Goal: Task Accomplishment & Management: Manage account settings

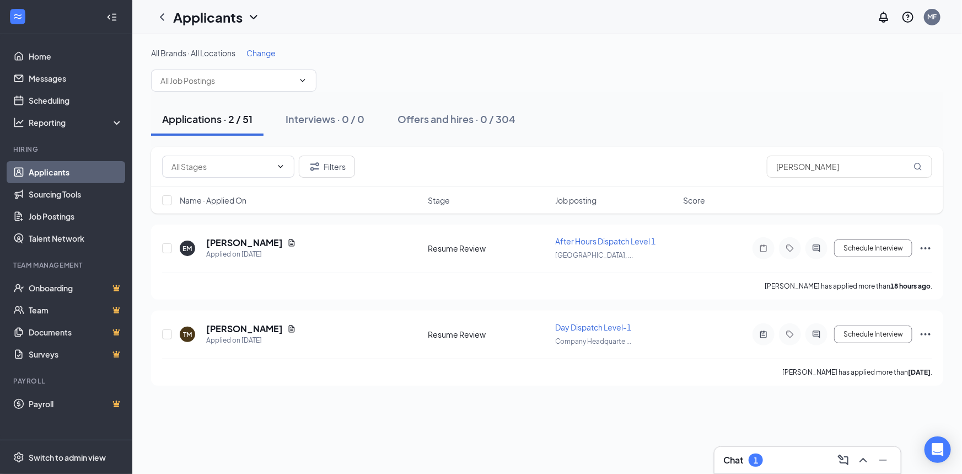
drag, startPoint x: 834, startPoint y: 166, endPoint x: 722, endPoint y: 164, distance: 111.9
click at [722, 164] on div "Filters [PERSON_NAME]" at bounding box center [547, 166] width 770 height 22
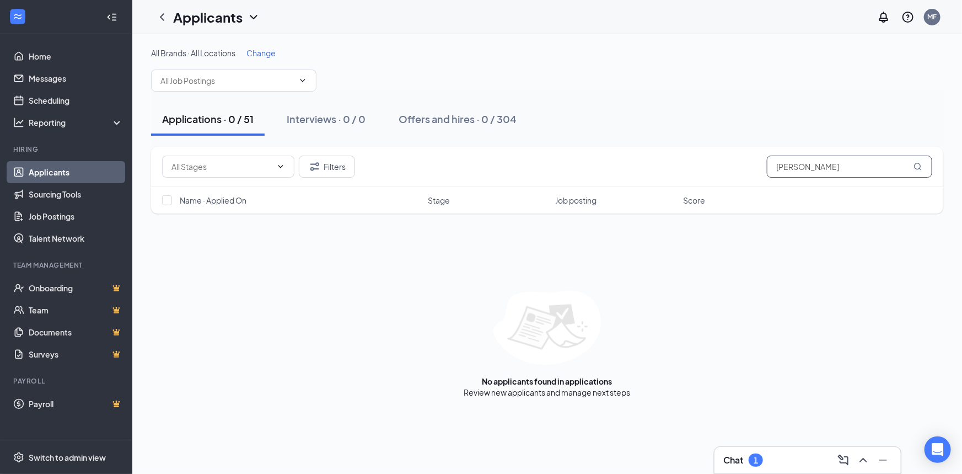
click at [777, 165] on input "[PERSON_NAME]" at bounding box center [849, 166] width 165 height 22
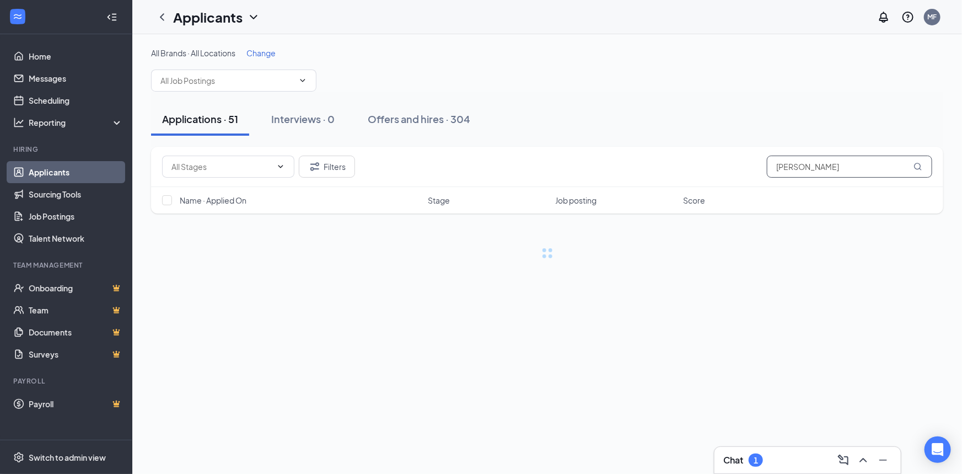
type input "[PERSON_NAME]"
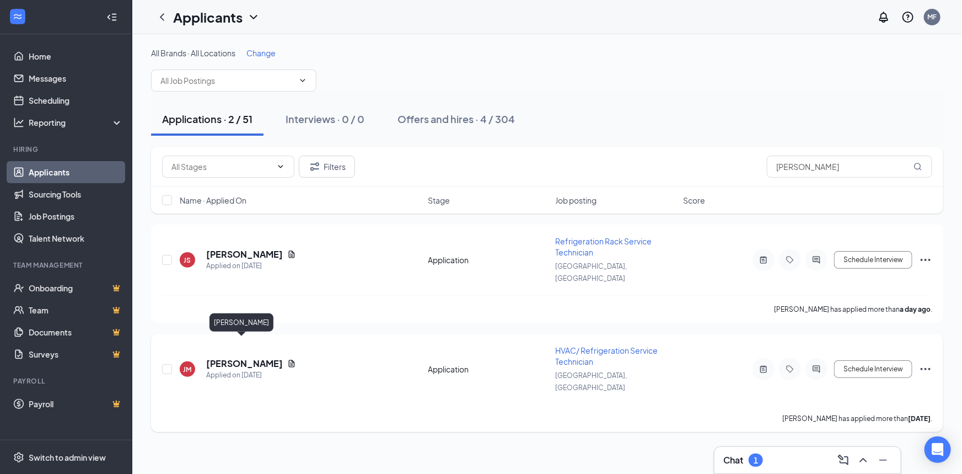
click at [254, 357] on h5 "[PERSON_NAME]" at bounding box center [244, 363] width 77 height 12
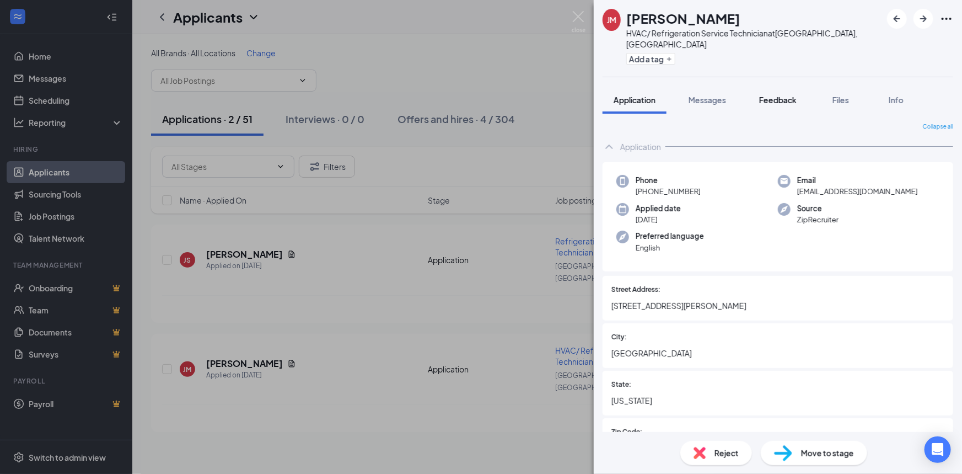
click at [791, 95] on span "Feedback" at bounding box center [777, 100] width 37 height 10
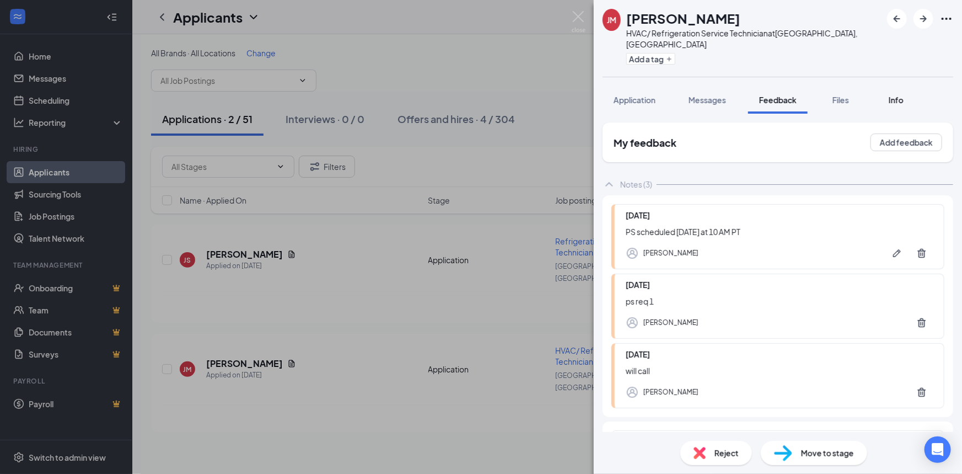
click at [885, 89] on div "[PERSON_NAME] HVAC/ Refrigeration Service Technician at [GEOGRAPHIC_DATA], [GEO…" at bounding box center [778, 237] width 368 height 474
click at [893, 95] on span "Info" at bounding box center [896, 100] width 15 height 10
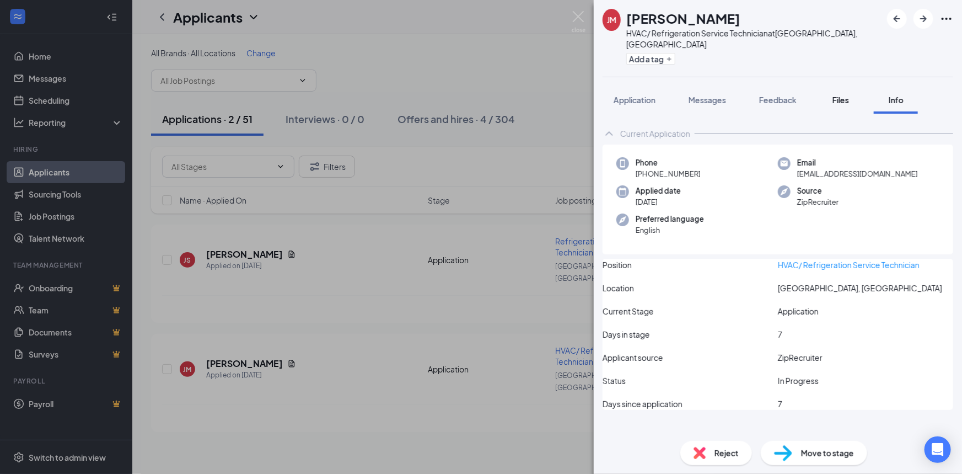
click at [849, 86] on button "Files" at bounding box center [841, 100] width 44 height 28
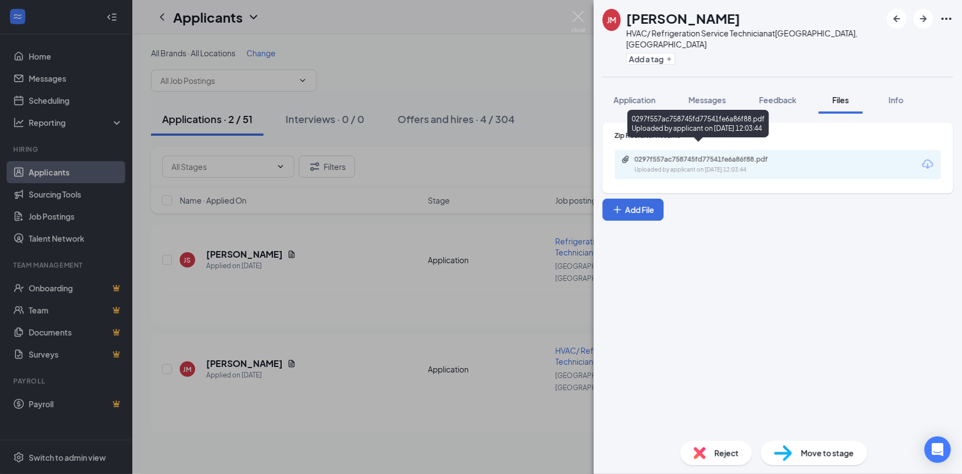
click at [730, 165] on div "Uploaded by applicant on [DATE] 12:03:44" at bounding box center [717, 169] width 165 height 9
click at [617, 114] on div "Zip Recruiter Resume 0297f557ac758745fd77541fe6a86f88.pdf Uploaded by applicant…" at bounding box center [778, 273] width 368 height 318
click at [623, 96] on button "Application" at bounding box center [635, 100] width 64 height 28
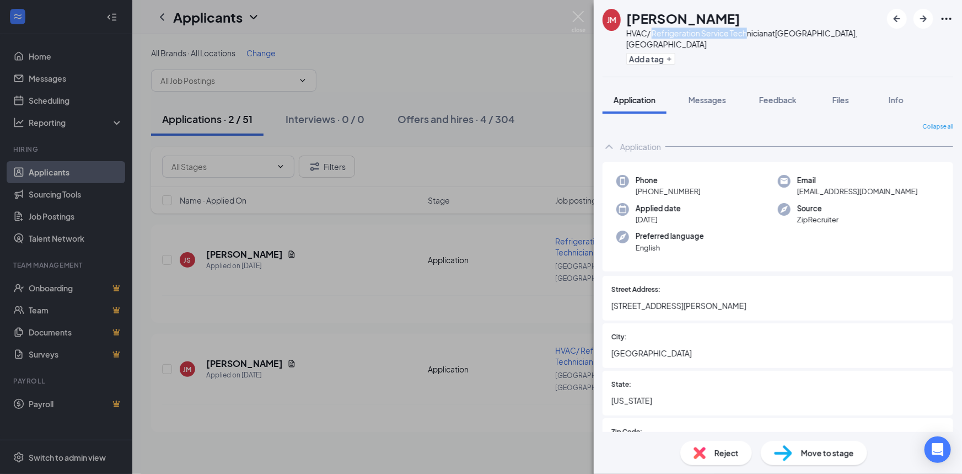
drag, startPoint x: 657, startPoint y: 37, endPoint x: 752, endPoint y: 34, distance: 95.4
click at [752, 34] on div "HVAC/ Refrigeration Service Technician at [GEOGRAPHIC_DATA], [GEOGRAPHIC_DATA]" at bounding box center [753, 39] width 255 height 22
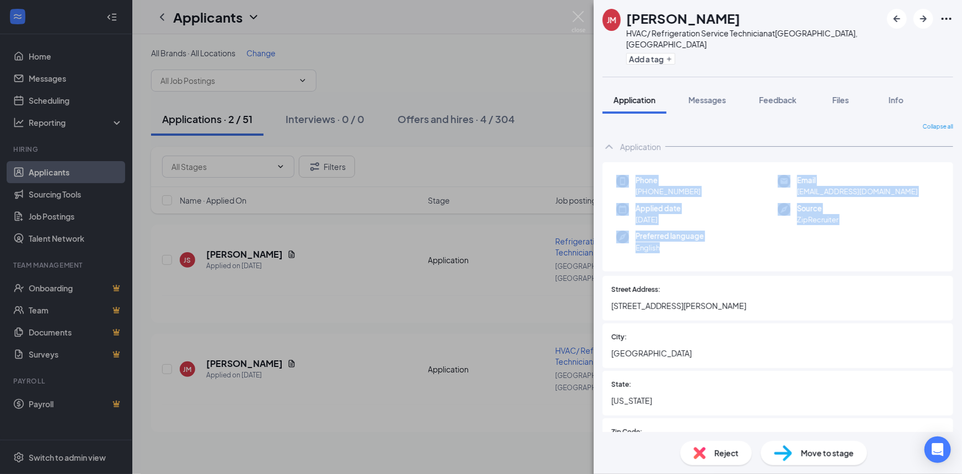
drag, startPoint x: 676, startPoint y: 232, endPoint x: 626, endPoint y: 160, distance: 87.3
click at [626, 162] on div "Phone [PHONE_NUMBER] Email [EMAIL_ADDRESS][DOMAIN_NAME] Applied date [DATE] Sou…" at bounding box center [778, 217] width 351 height 110
click at [746, 248] on div "Phone [PHONE_NUMBER] Email [EMAIL_ADDRESS][DOMAIN_NAME] Applied date [DATE] Sou…" at bounding box center [778, 217] width 351 height 110
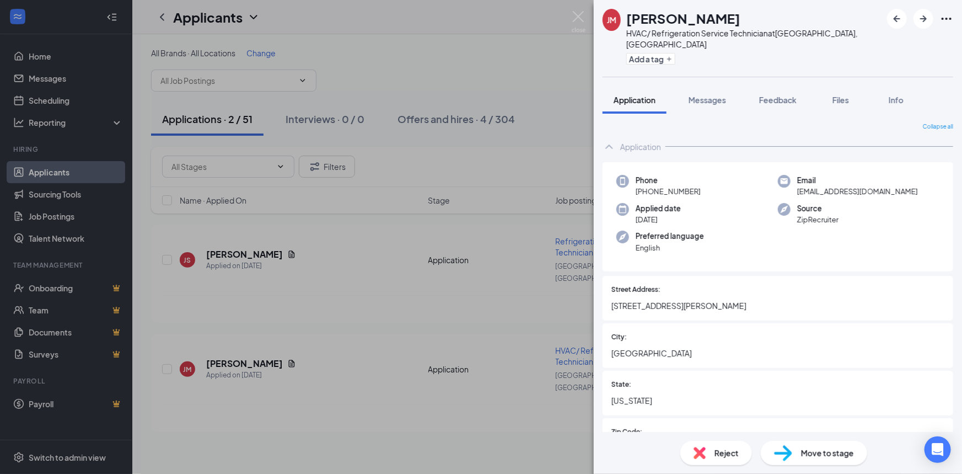
drag, startPoint x: 675, startPoint y: 239, endPoint x: 674, endPoint y: 234, distance: 5.6
click at [674, 242] on span "English" at bounding box center [670, 247] width 68 height 11
click at [338, 132] on div "[PERSON_NAME] HVAC/ Refrigeration Service Technician at [GEOGRAPHIC_DATA], [GEO…" at bounding box center [481, 237] width 962 height 474
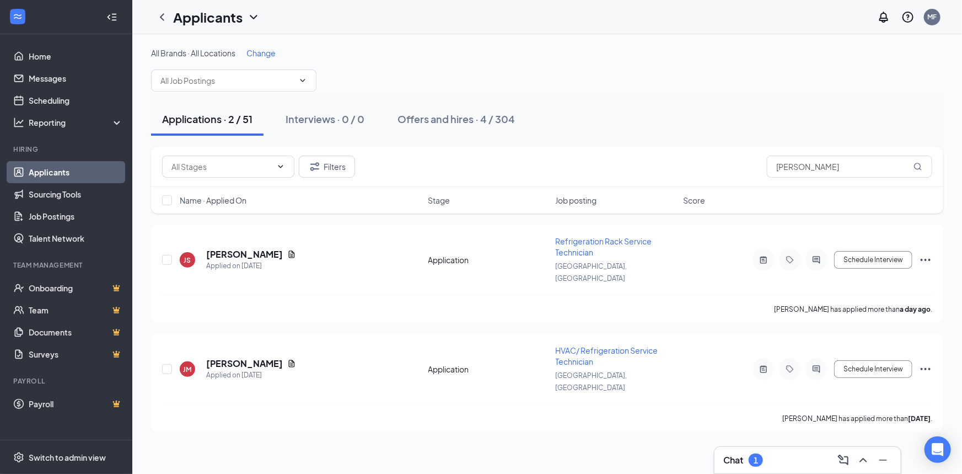
click at [551, 117] on div "Applications · 2 / 51 Interviews · 0 / 0 Offers and hires · 4 / 304" at bounding box center [547, 119] width 792 height 33
drag, startPoint x: 544, startPoint y: 117, endPoint x: 155, endPoint y: 123, distance: 388.7
click at [155, 123] on div "Applications · 2 / 51 Interviews · 0 / 0 Offers and hires · 4 / 304" at bounding box center [547, 119] width 792 height 33
click at [224, 357] on h5 "[PERSON_NAME]" at bounding box center [244, 363] width 77 height 12
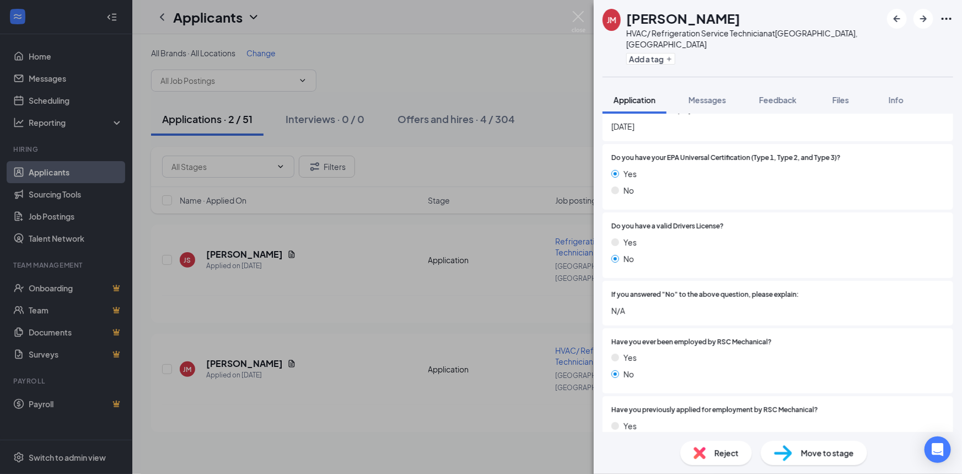
scroll to position [601, 0]
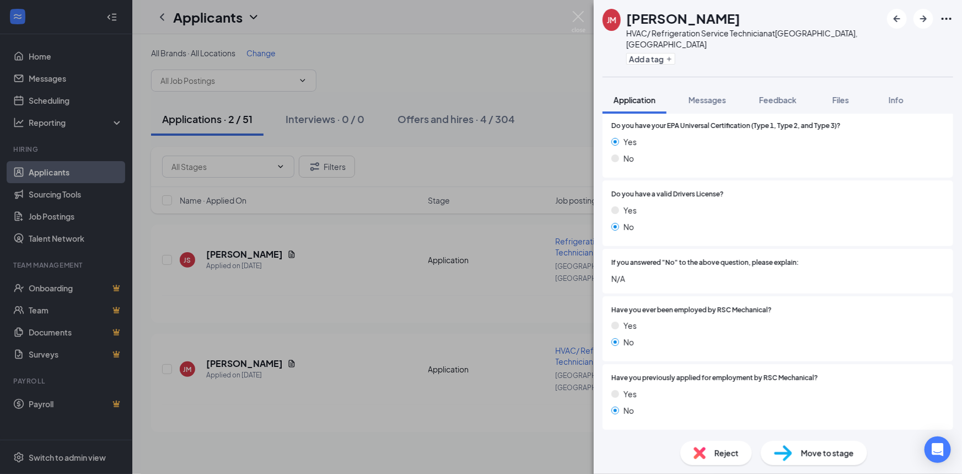
click at [730, 160] on div "Do you have your EPA Universal Certification (Type 1, Type 2, and Type 3)? Yes …" at bounding box center [778, 145] width 351 height 66
drag, startPoint x: 689, startPoint y: 158, endPoint x: 600, endPoint y: 114, distance: 98.4
click at [600, 114] on div "Collapse all Application Phone [PHONE_NUMBER] Email [EMAIL_ADDRESS][DOMAIN_NAME…" at bounding box center [778, 273] width 368 height 318
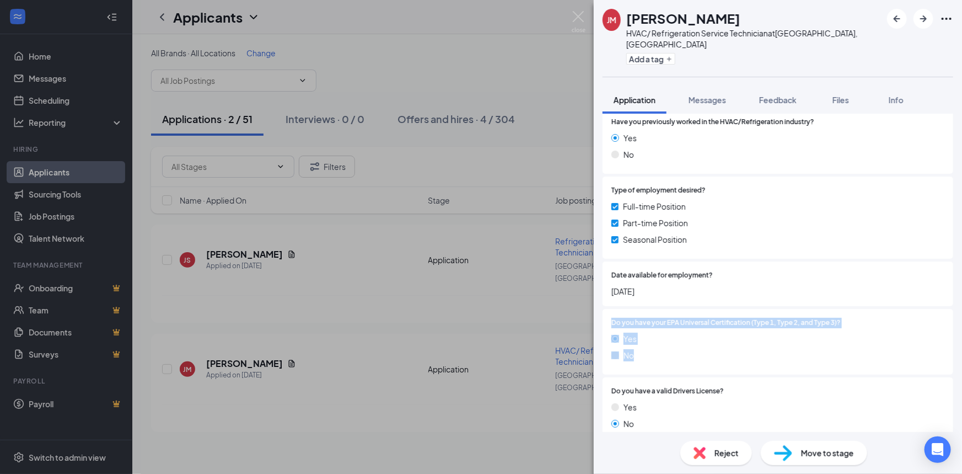
scroll to position [400, 0]
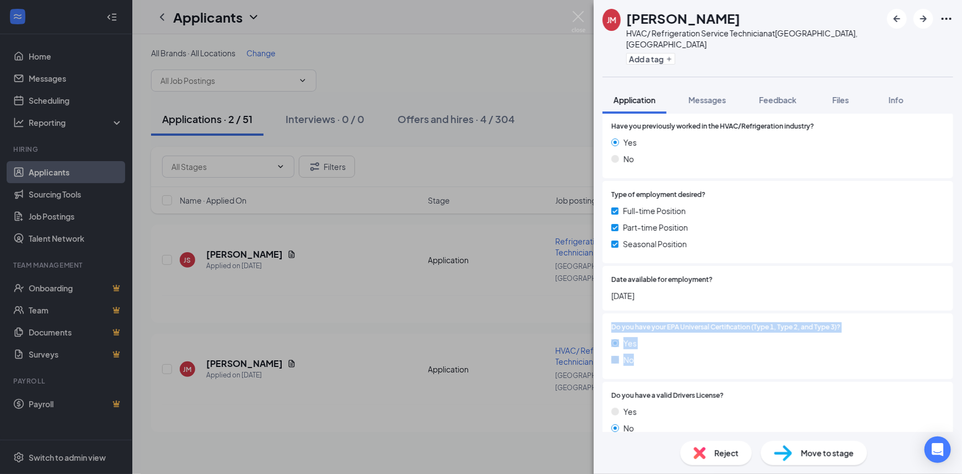
click at [652, 365] on div "Do you have your EPA Universal Certification (Type 1, Type 2, and Type 3)? Yes …" at bounding box center [778, 346] width 351 height 66
drag, startPoint x: 649, startPoint y: 357, endPoint x: 611, endPoint y: 305, distance: 64.7
click at [611, 313] on div "Do you have your EPA Universal Certification (Type 1, Type 2, and Type 3)? Yes …" at bounding box center [778, 346] width 351 height 66
click at [675, 363] on div "Do you have your EPA Universal Certification (Type 1, Type 2, and Type 3)? Yes …" at bounding box center [778, 346] width 351 height 66
drag, startPoint x: 649, startPoint y: 347, endPoint x: 596, endPoint y: 310, distance: 64.1
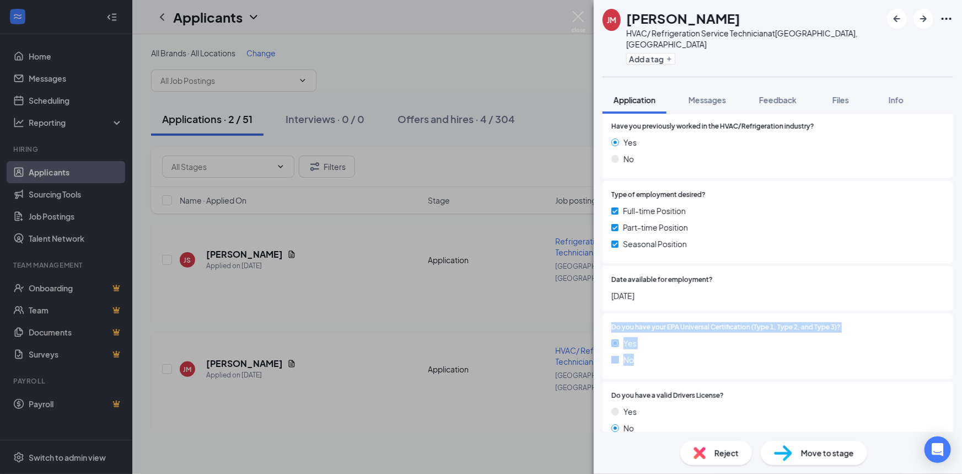
click at [596, 310] on div "Collapse all Application Phone [PHONE_NUMBER] Email [EMAIL_ADDRESS][DOMAIN_NAME…" at bounding box center [778, 273] width 368 height 318
drag, startPoint x: 458, startPoint y: 3, endPoint x: 463, endPoint y: 1, distance: 5.7
click at [458, 3] on div "[PERSON_NAME] HVAC/ Refrigeration Service Technician at [GEOGRAPHIC_DATA], [GEO…" at bounding box center [481, 237] width 962 height 474
